Goal: Find contact information: Find contact information

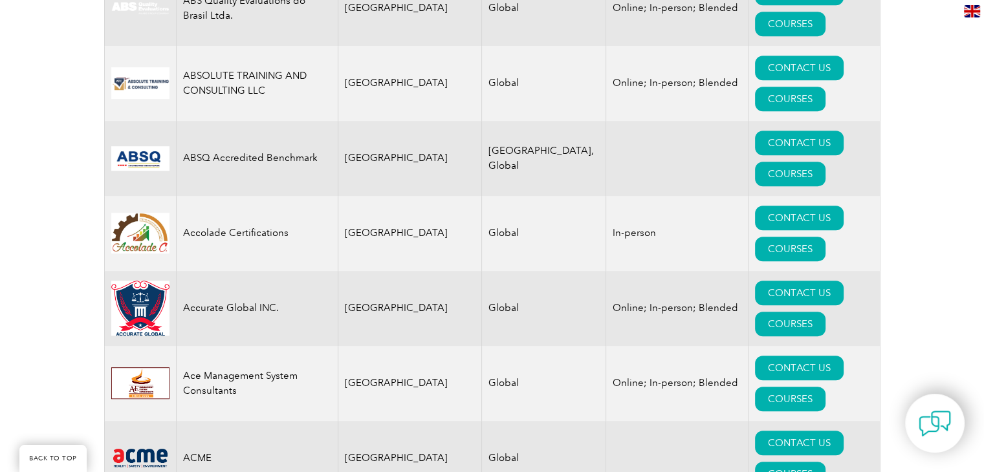
scroll to position [742, 0]
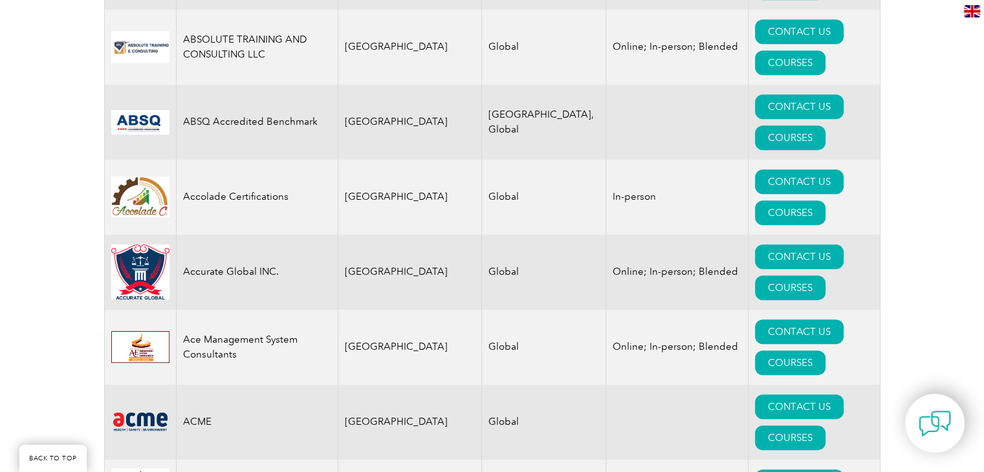
drag, startPoint x: 988, startPoint y: 16, endPoint x: 986, endPoint y: 41, distance: 25.3
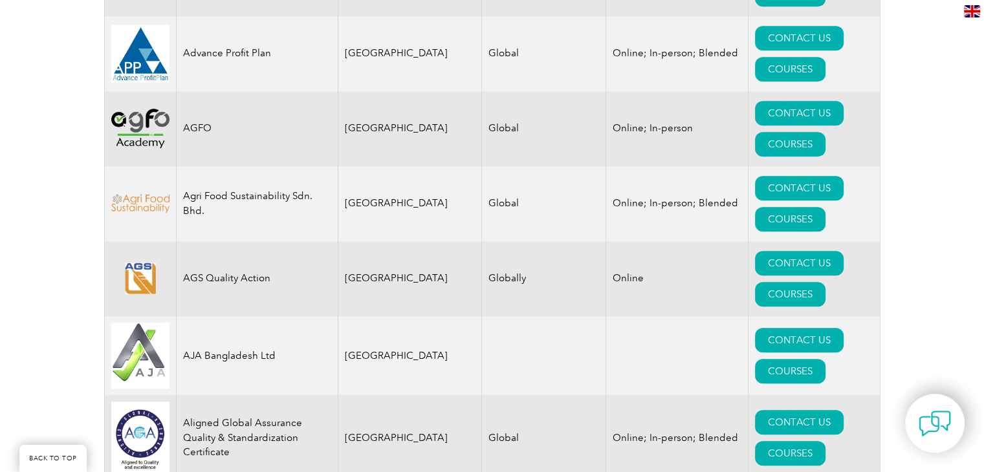
scroll to position [1205, 0]
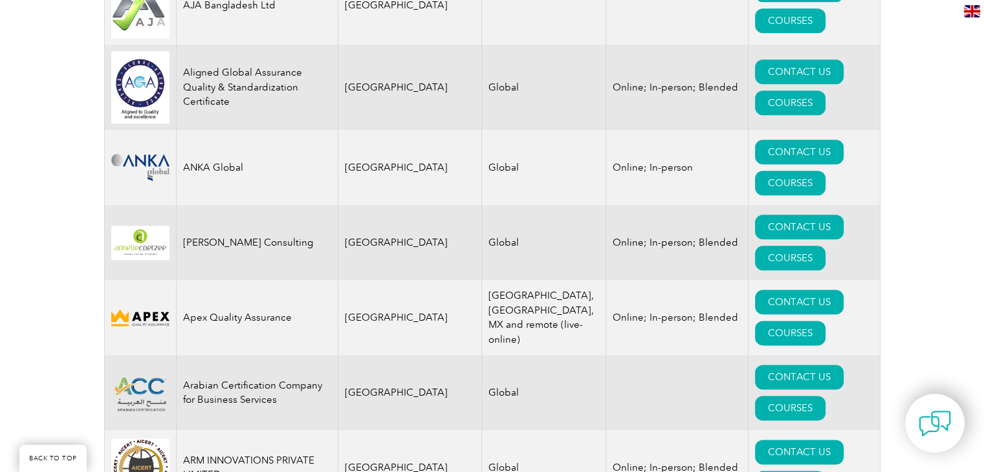
scroll to position [1555, 0]
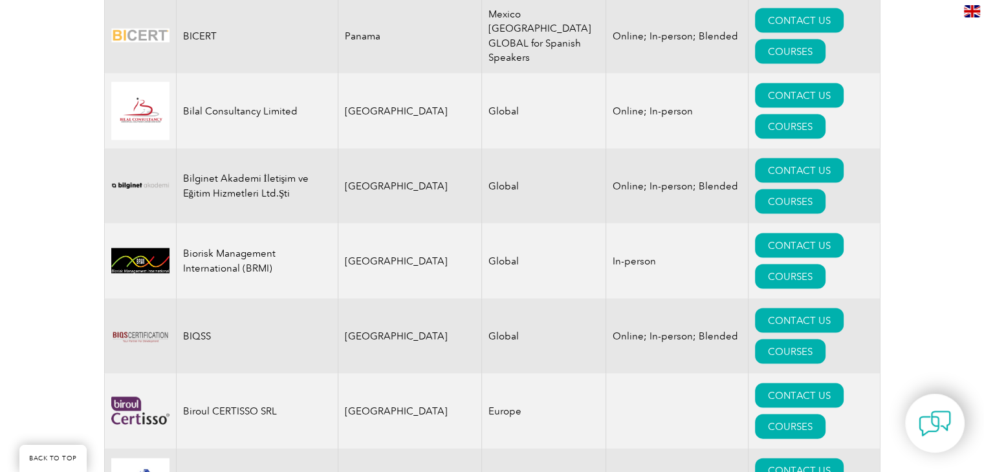
scroll to position [2672, 0]
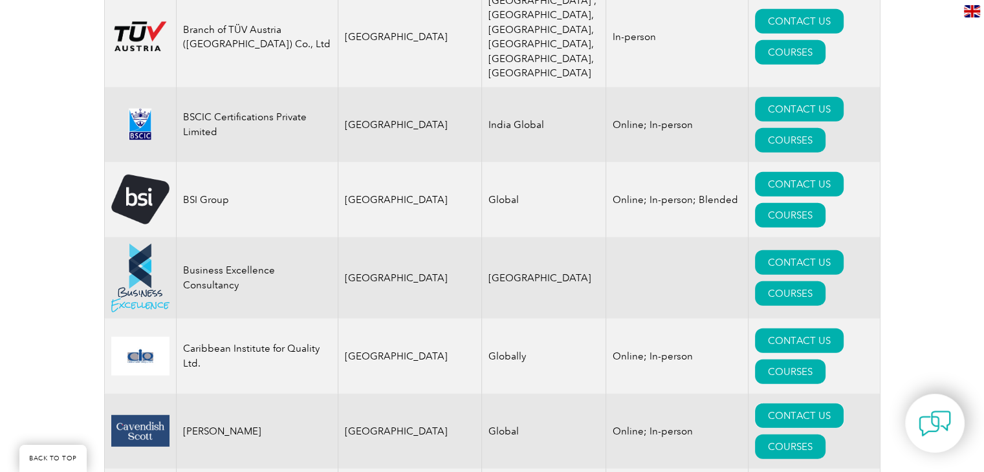
scroll to position [3378, 0]
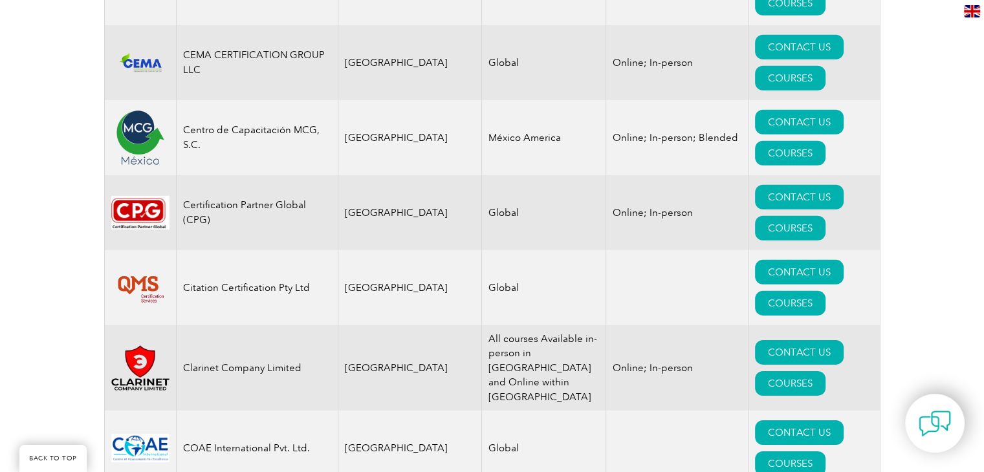
scroll to position [4028, 0]
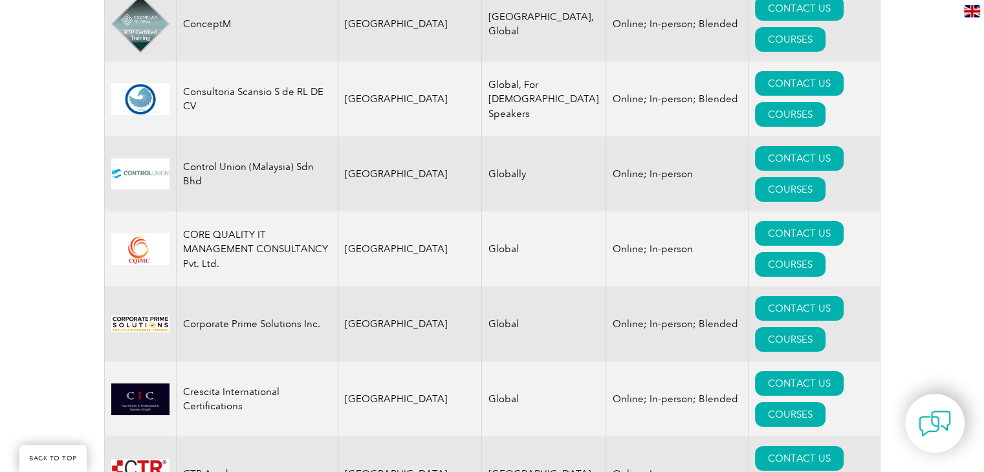
scroll to position [4902, 0]
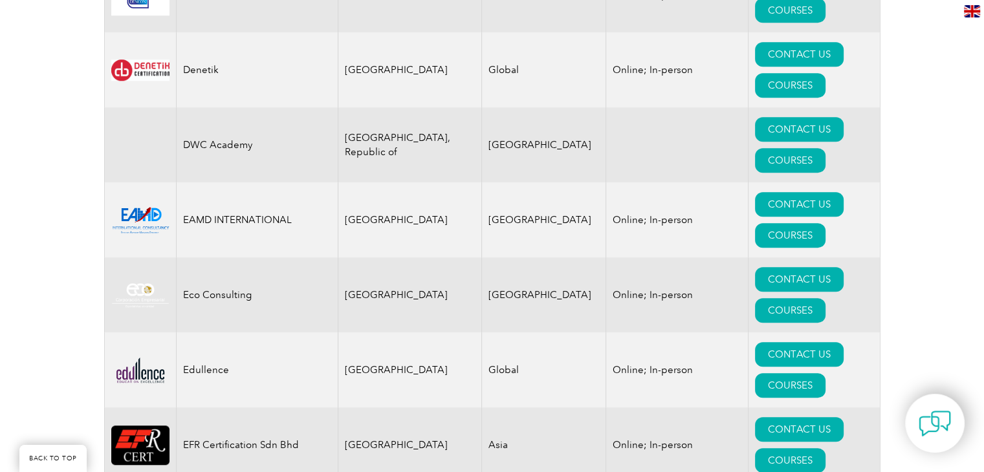
scroll to position [5926, 0]
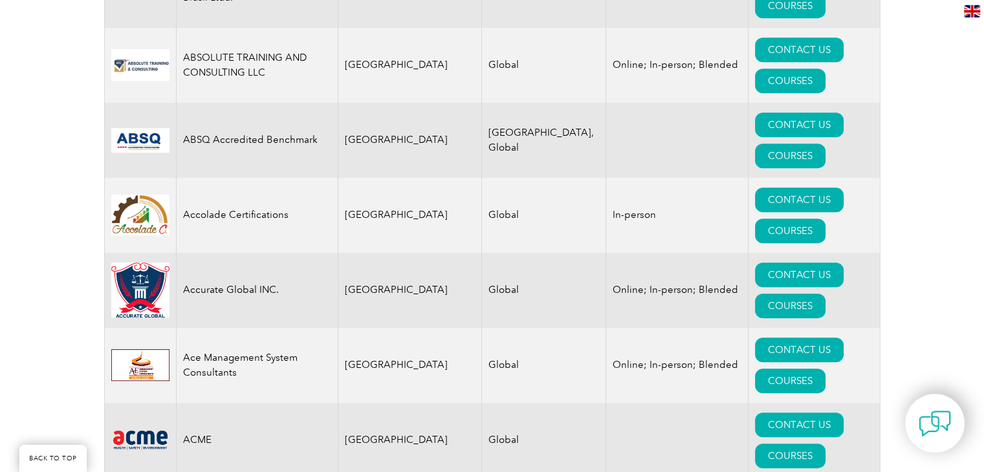
scroll to position [750, 0]
